Goal: Navigation & Orientation: Find specific page/section

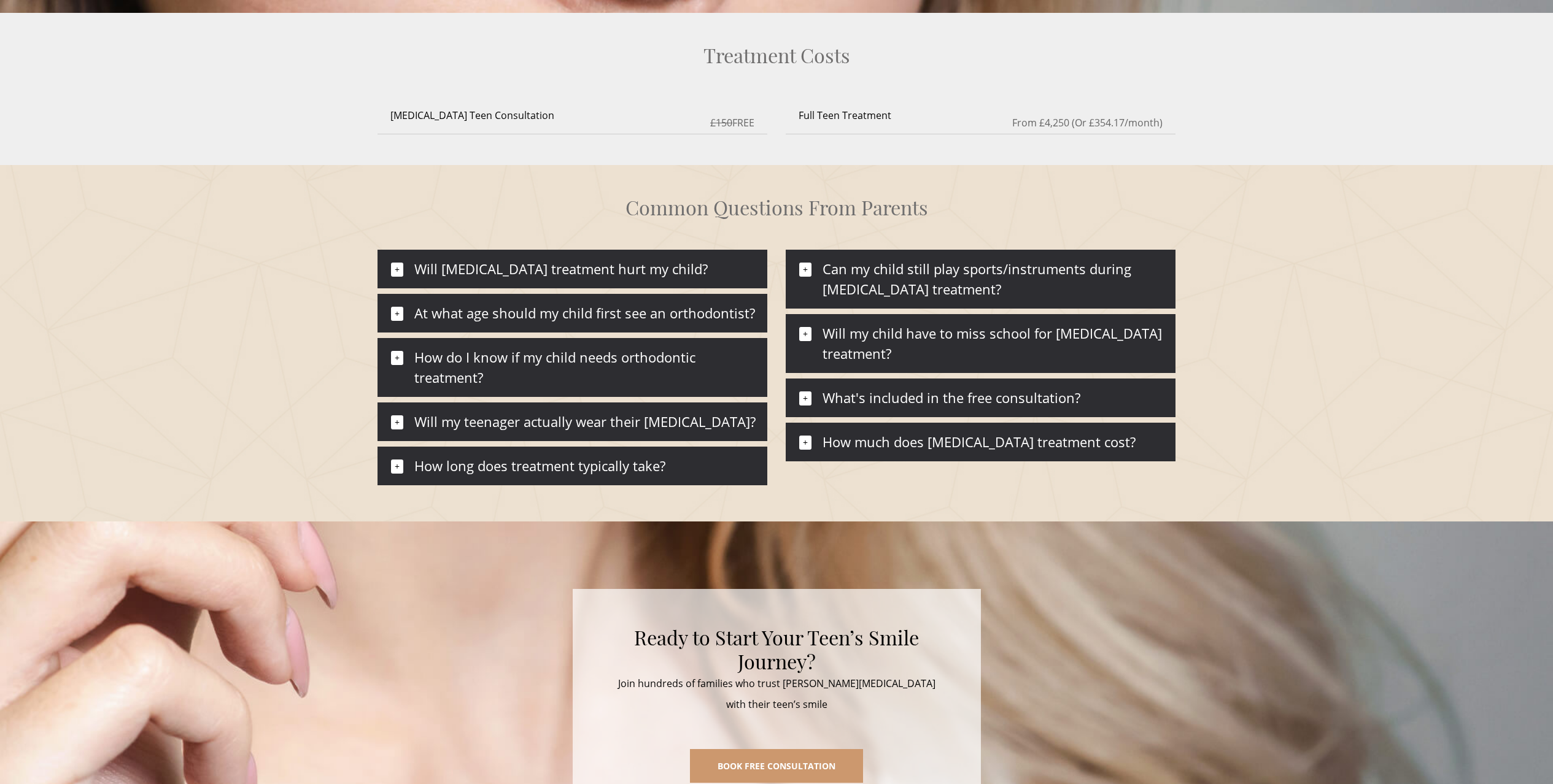
scroll to position [5273, 0]
